Goal: Task Accomplishment & Management: Manage account settings

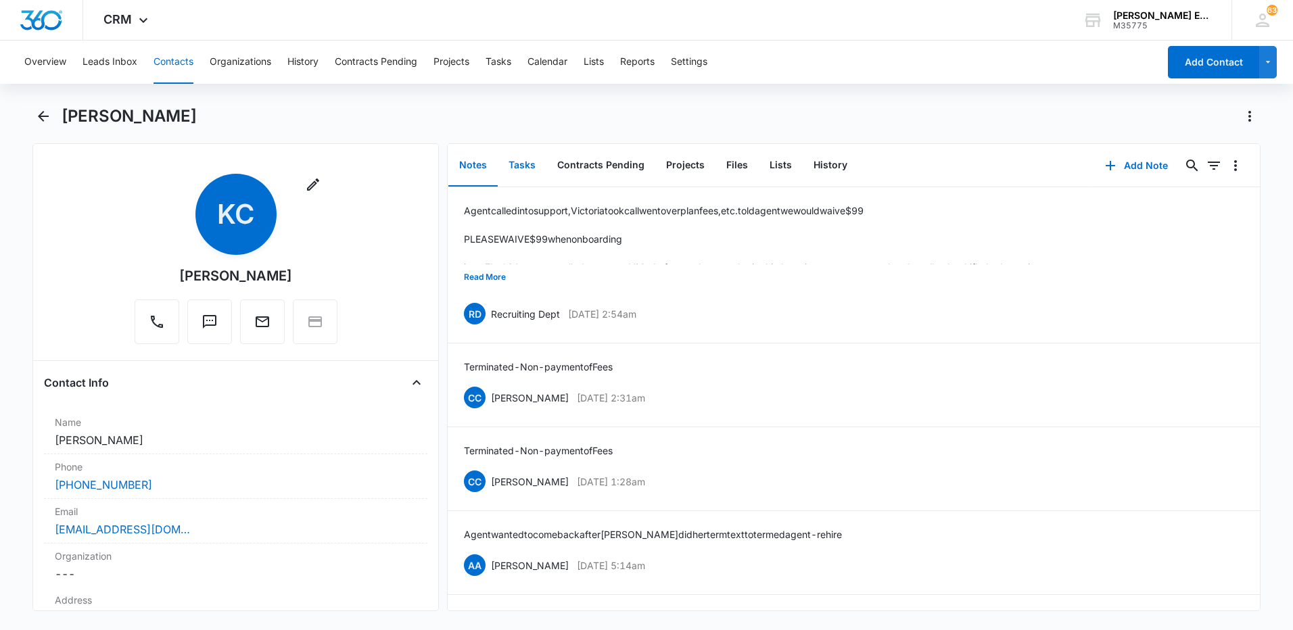
click at [520, 172] on button "Tasks" at bounding box center [522, 166] width 49 height 42
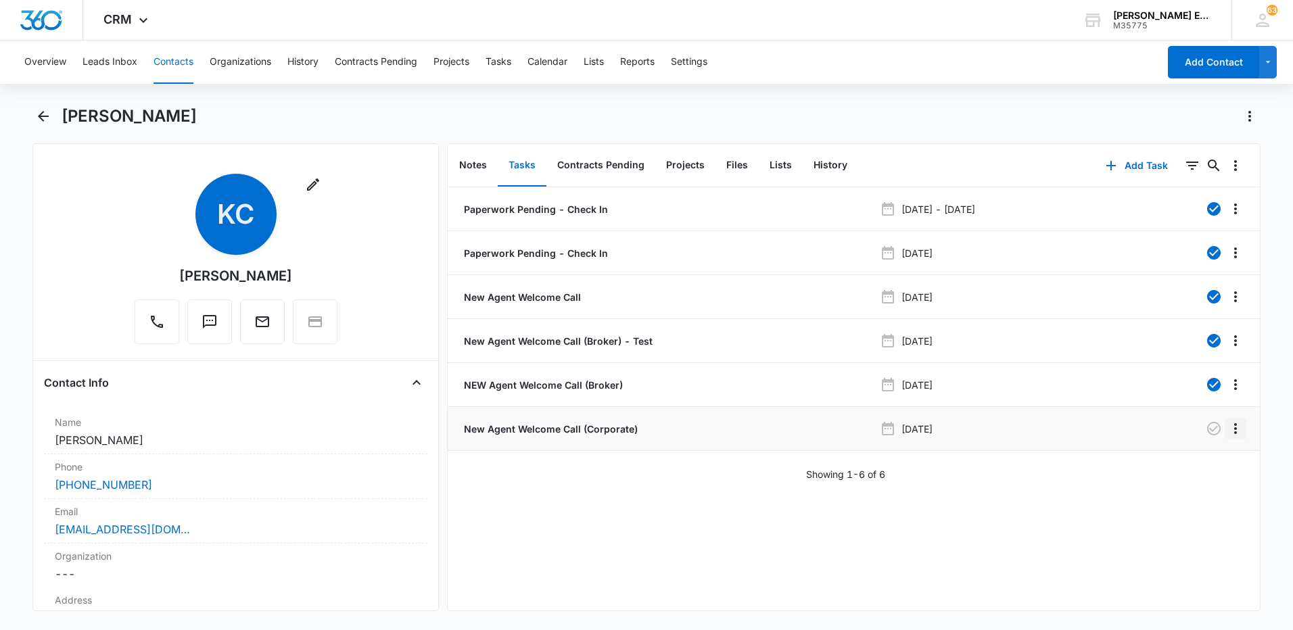
click at [1228, 429] on icon "Overflow Menu" at bounding box center [1235, 428] width 16 height 16
click at [1192, 486] on div "Delete" at bounding box center [1188, 486] width 28 height 9
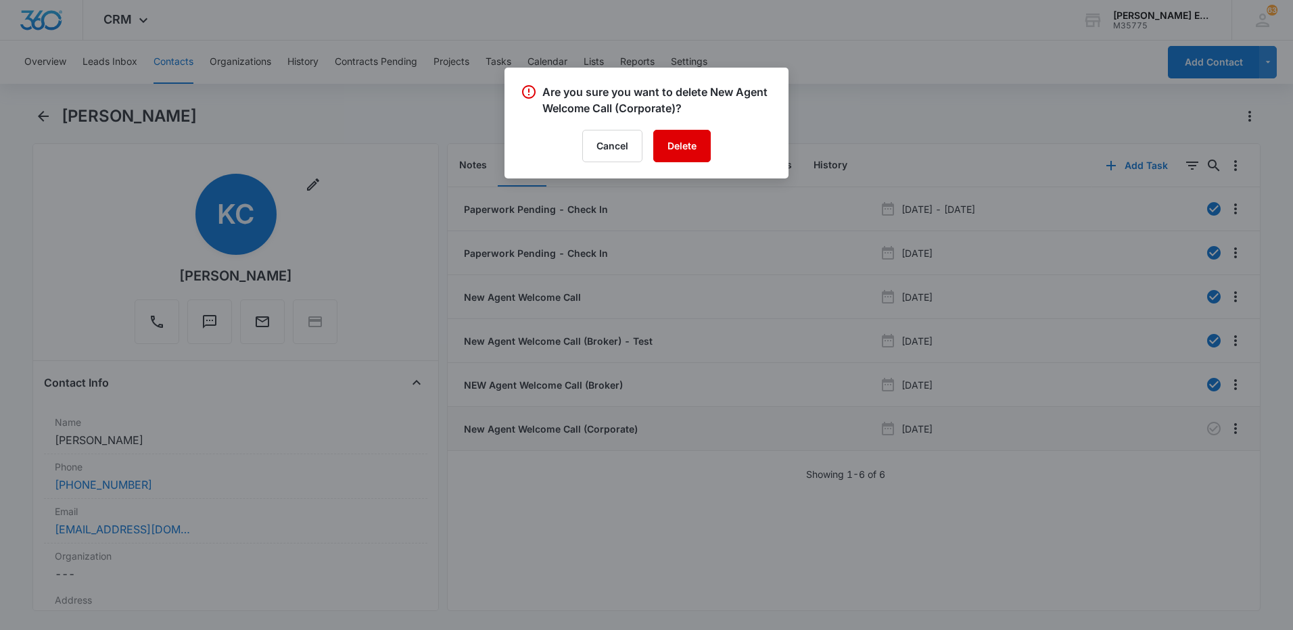
click at [696, 156] on button "Delete" at bounding box center [681, 146] width 57 height 32
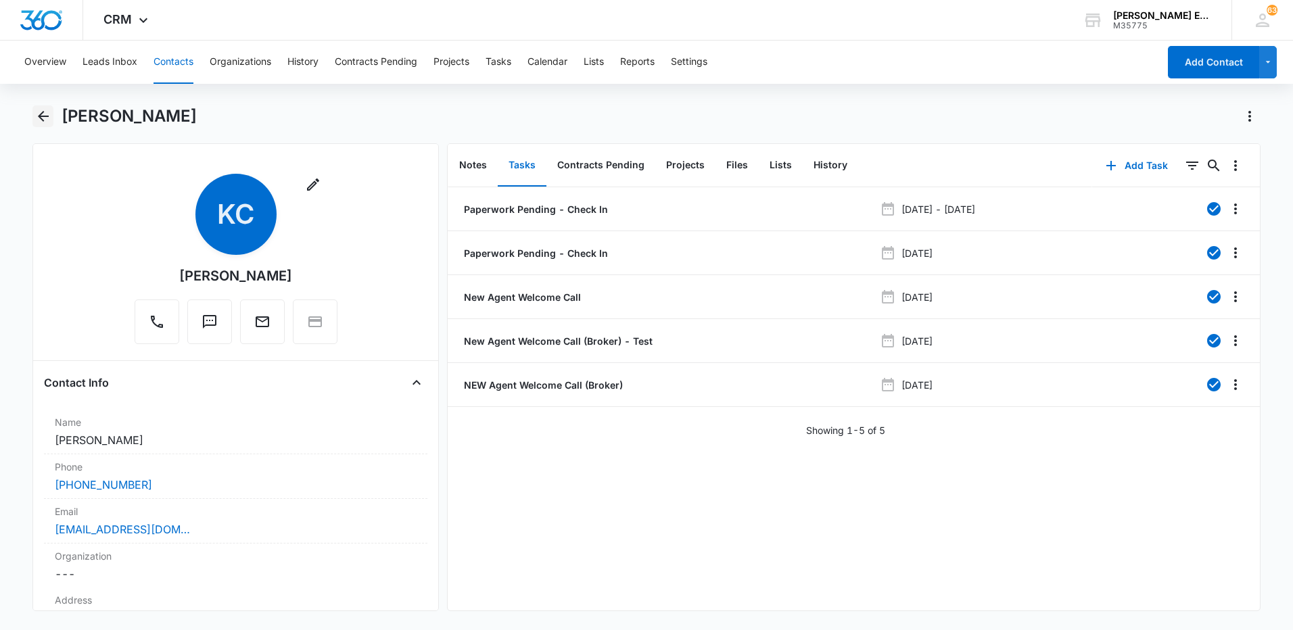
click at [43, 120] on icon "Back" at bounding box center [43, 116] width 16 height 16
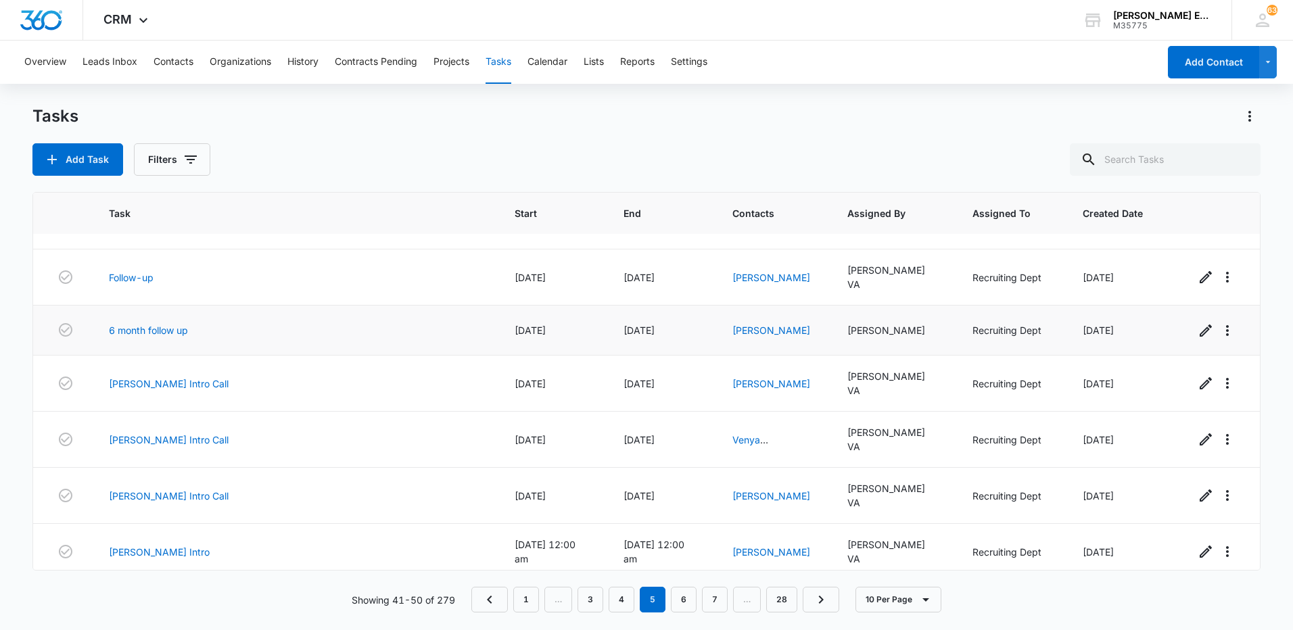
scroll to position [176, 0]
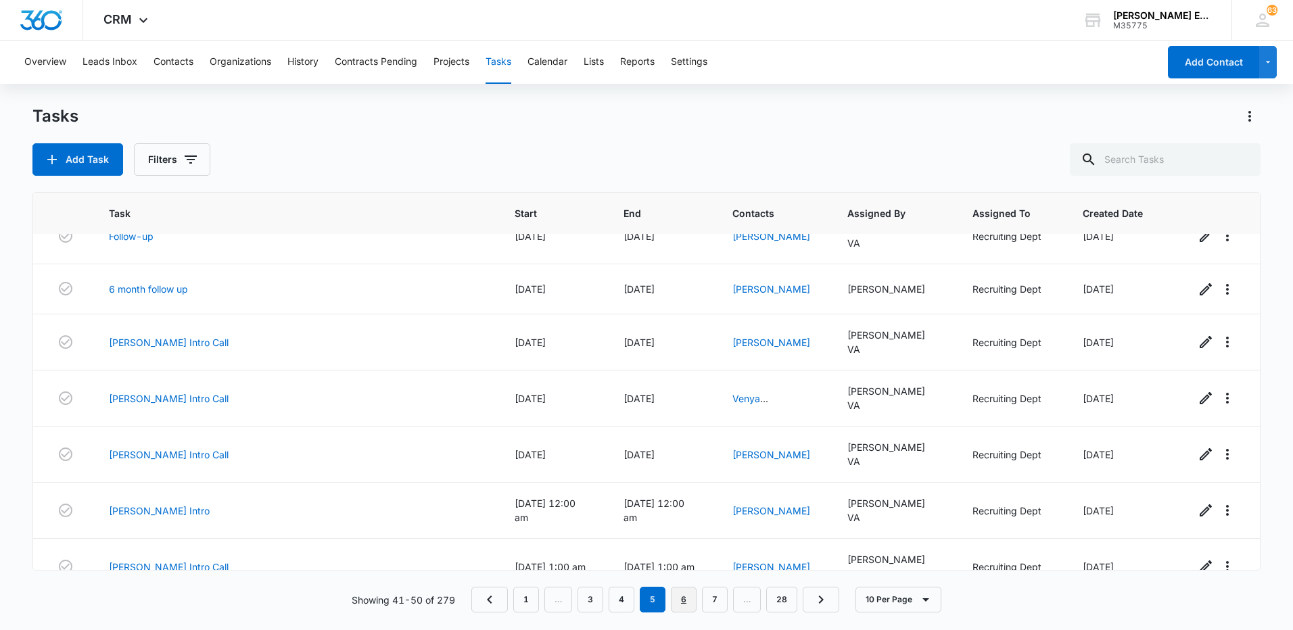
click at [683, 607] on link "6" at bounding box center [684, 600] width 26 height 26
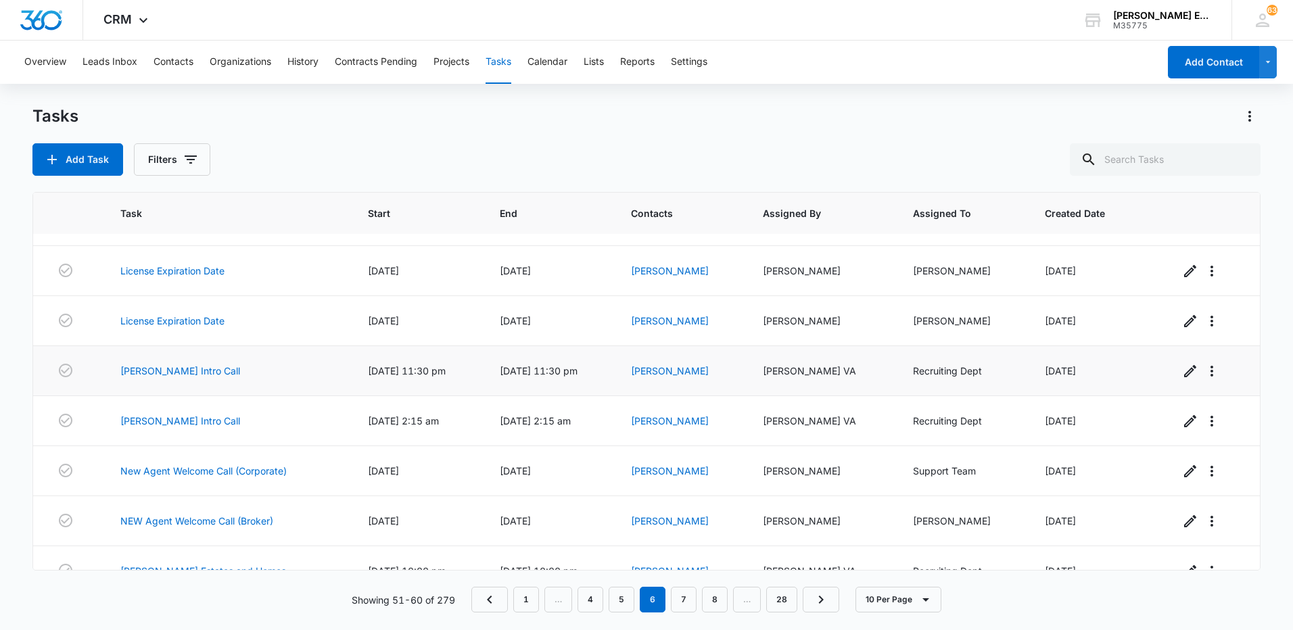
scroll to position [0, 0]
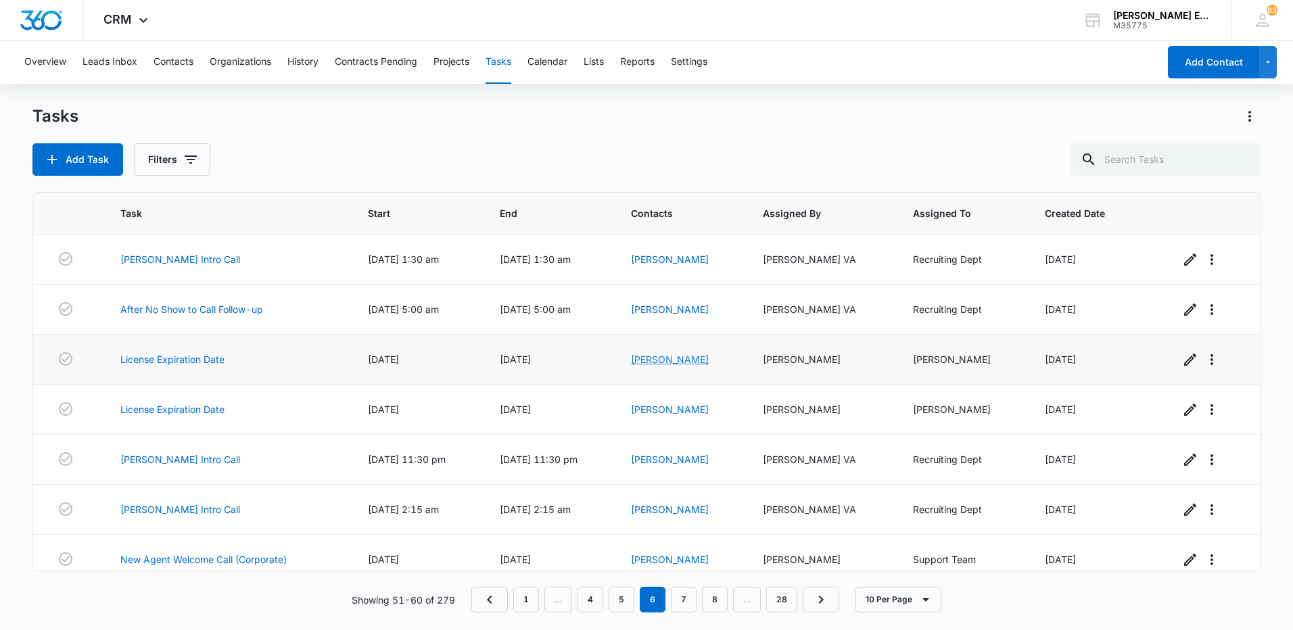
click at [686, 360] on link "[PERSON_NAME]" at bounding box center [670, 359] width 78 height 11
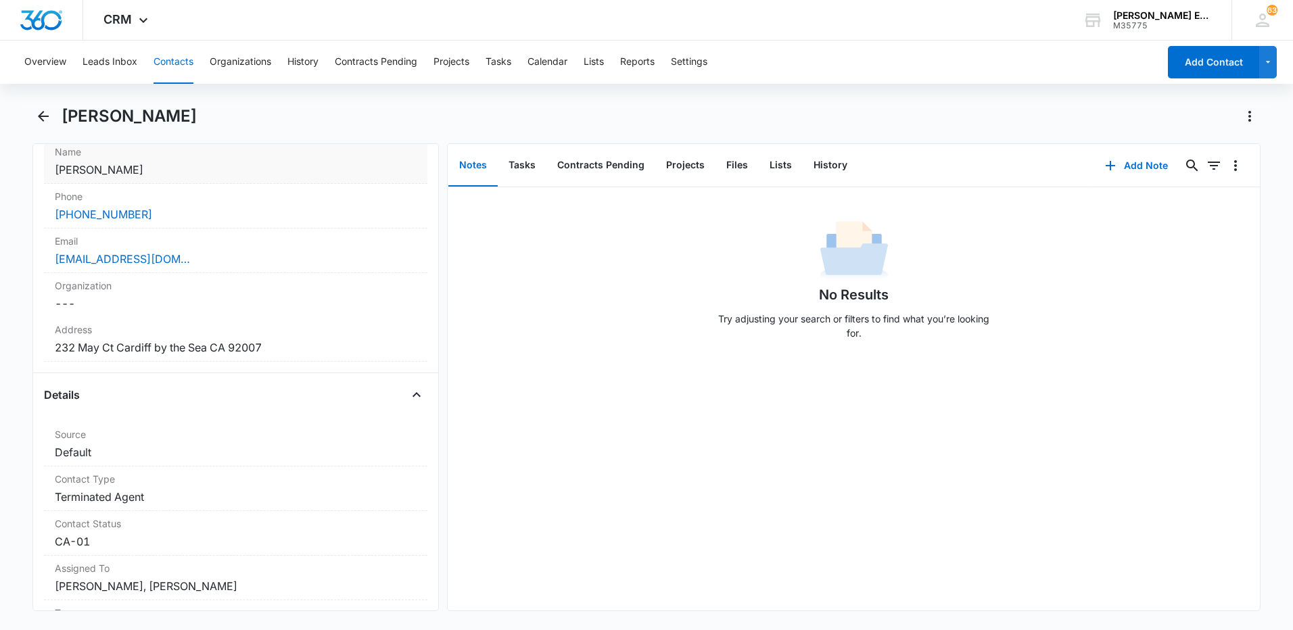
scroll to position [473, 0]
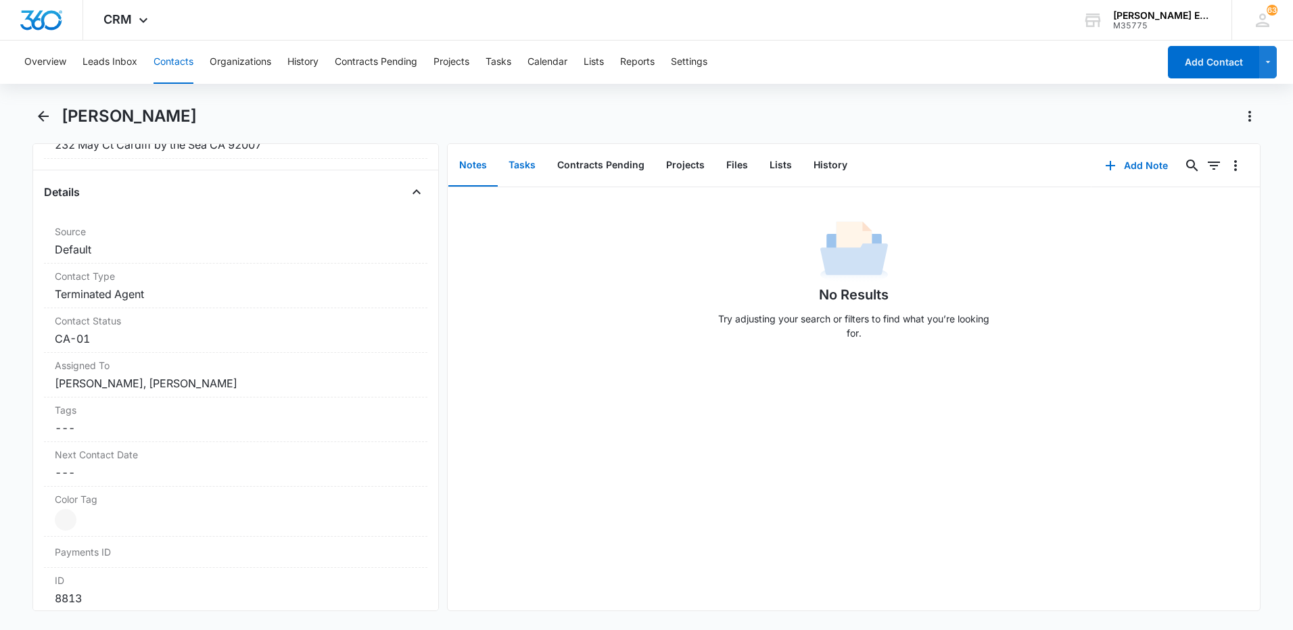
click at [527, 168] on button "Tasks" at bounding box center [522, 166] width 49 height 42
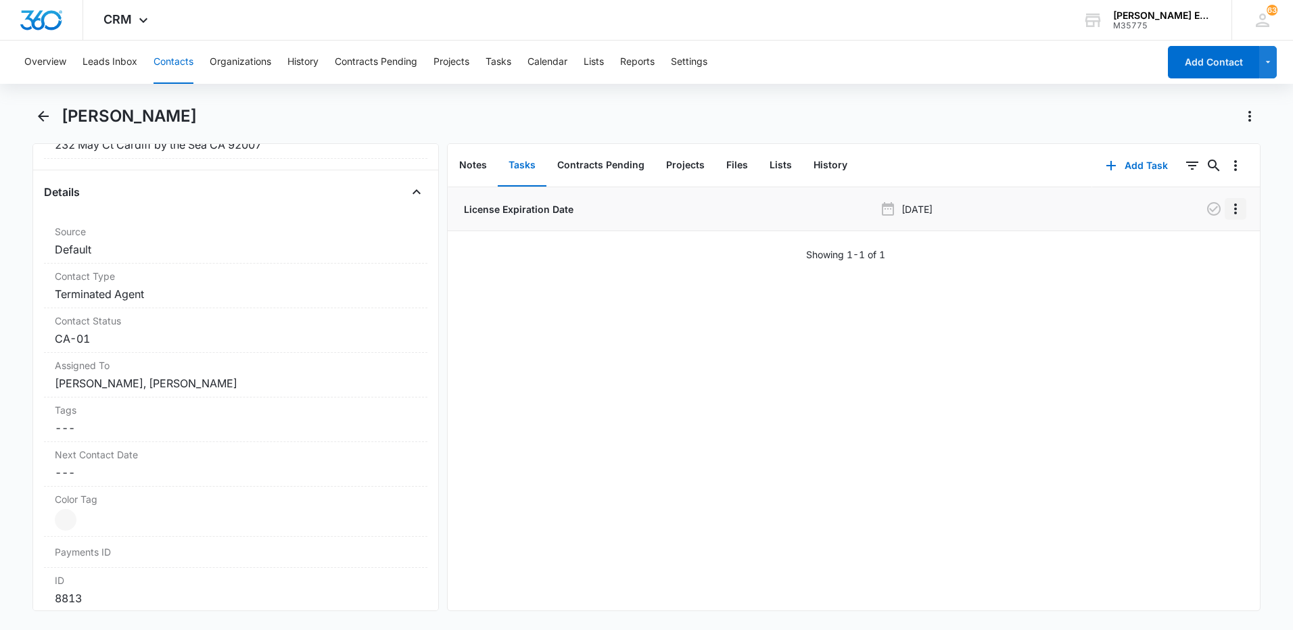
click at [1227, 211] on icon "Overflow Menu" at bounding box center [1235, 209] width 16 height 16
click at [1202, 264] on div "Delete" at bounding box center [1188, 266] width 28 height 9
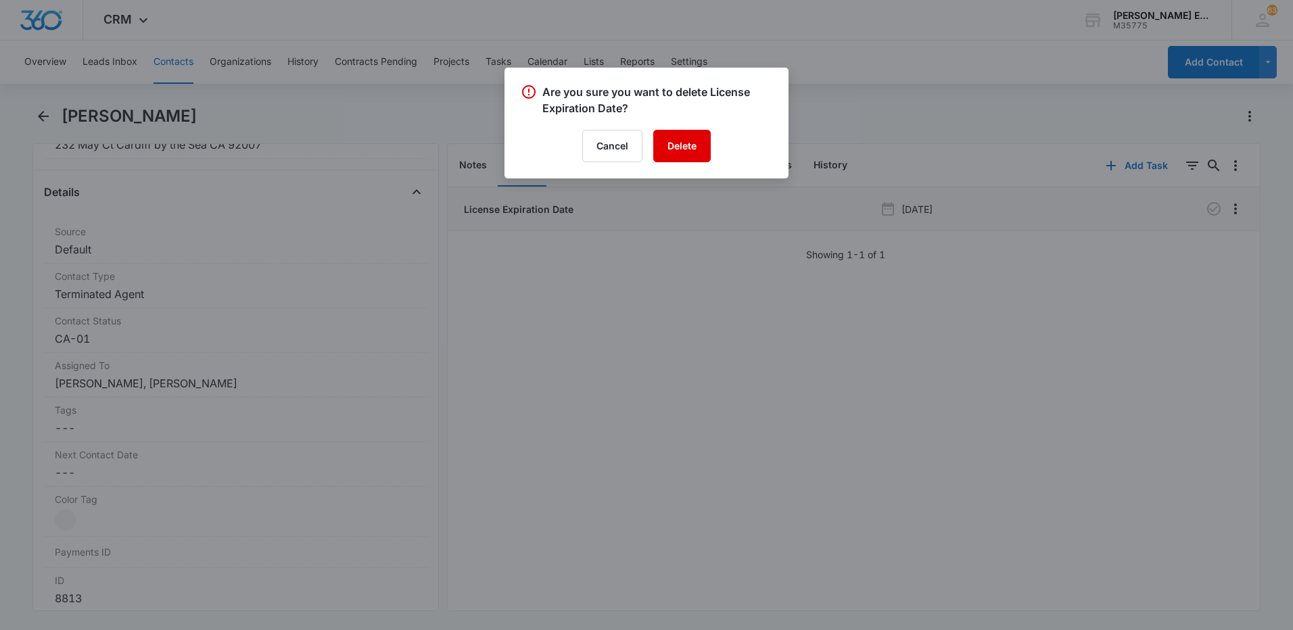
click at [700, 143] on button "Delete" at bounding box center [681, 146] width 57 height 32
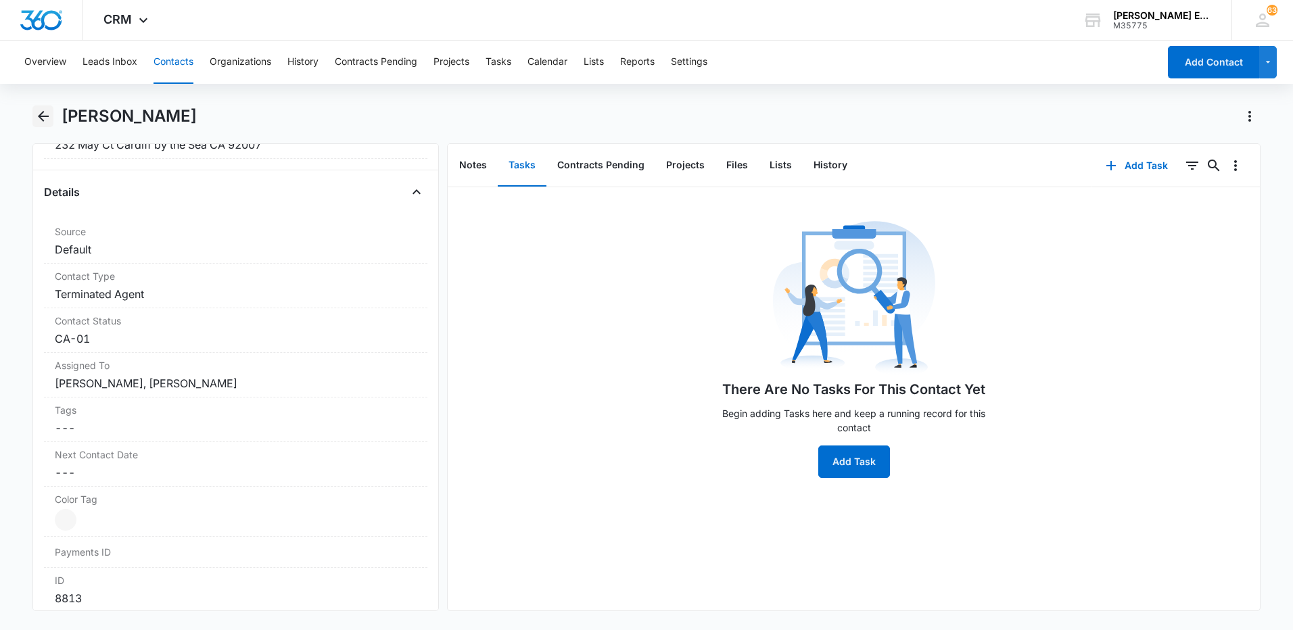
click at [49, 119] on icon "Back" at bounding box center [43, 116] width 16 height 16
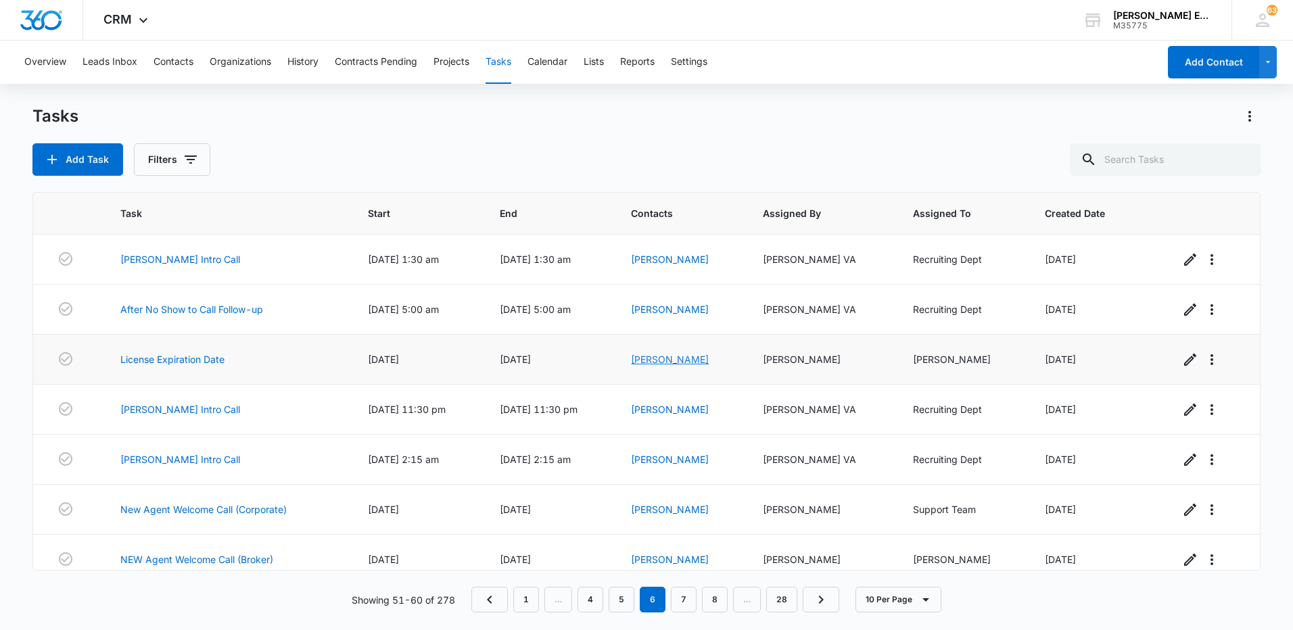
click at [677, 357] on link "[PERSON_NAME]" at bounding box center [670, 359] width 78 height 11
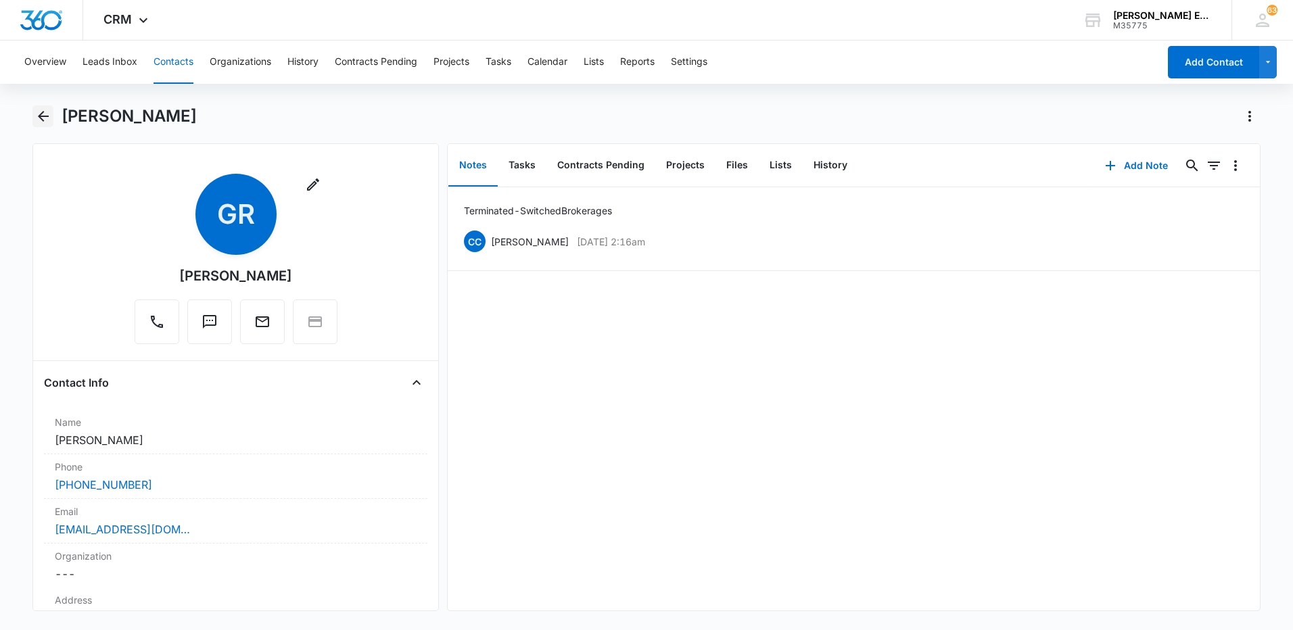
click at [39, 116] on icon "Back" at bounding box center [43, 116] width 11 height 11
